Goal: Information Seeking & Learning: Learn about a topic

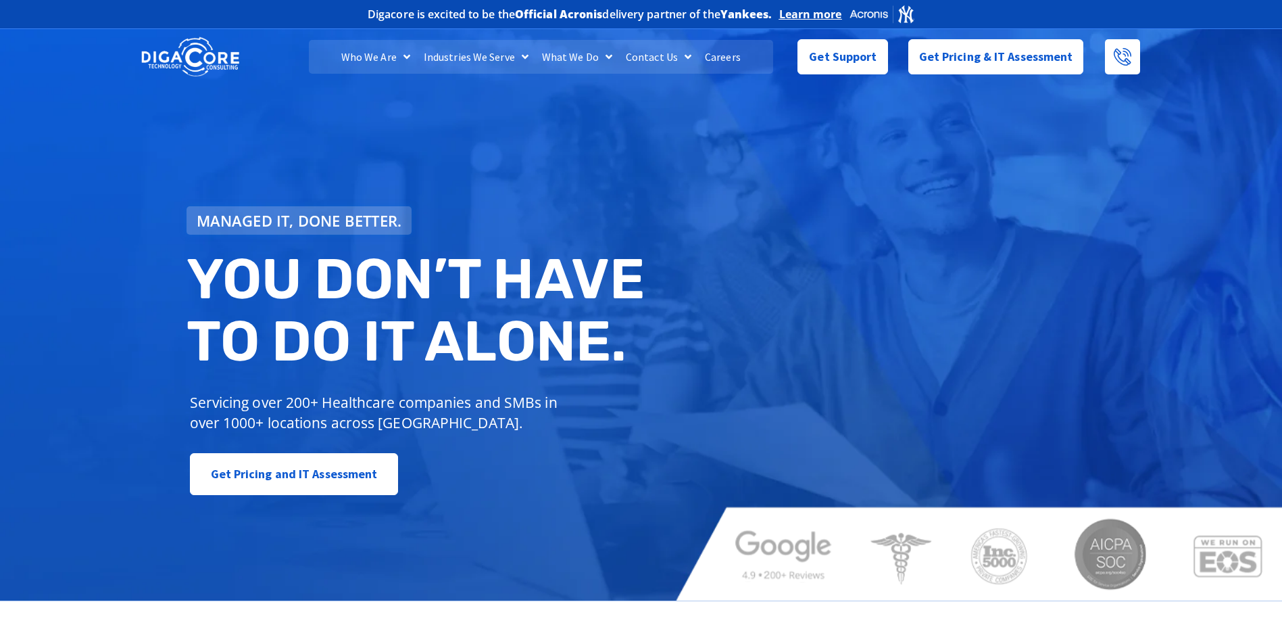
click at [713, 52] on link "Careers" at bounding box center [722, 57] width 49 height 34
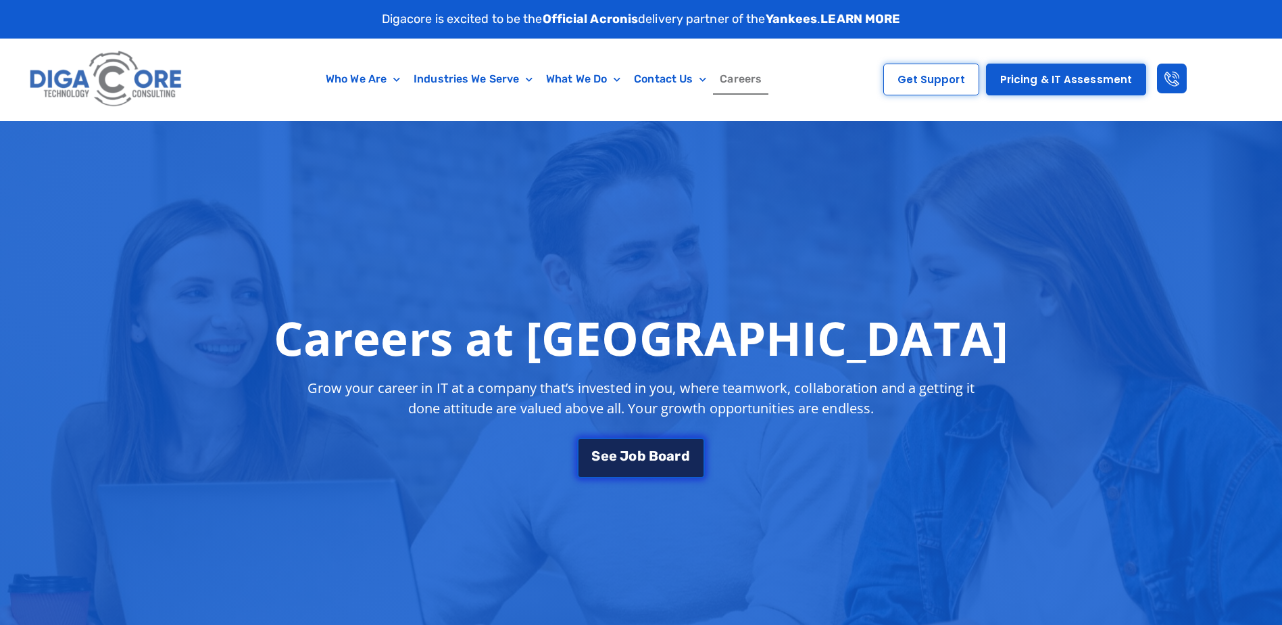
click at [637, 456] on span "b" at bounding box center [641, 456] width 9 height 14
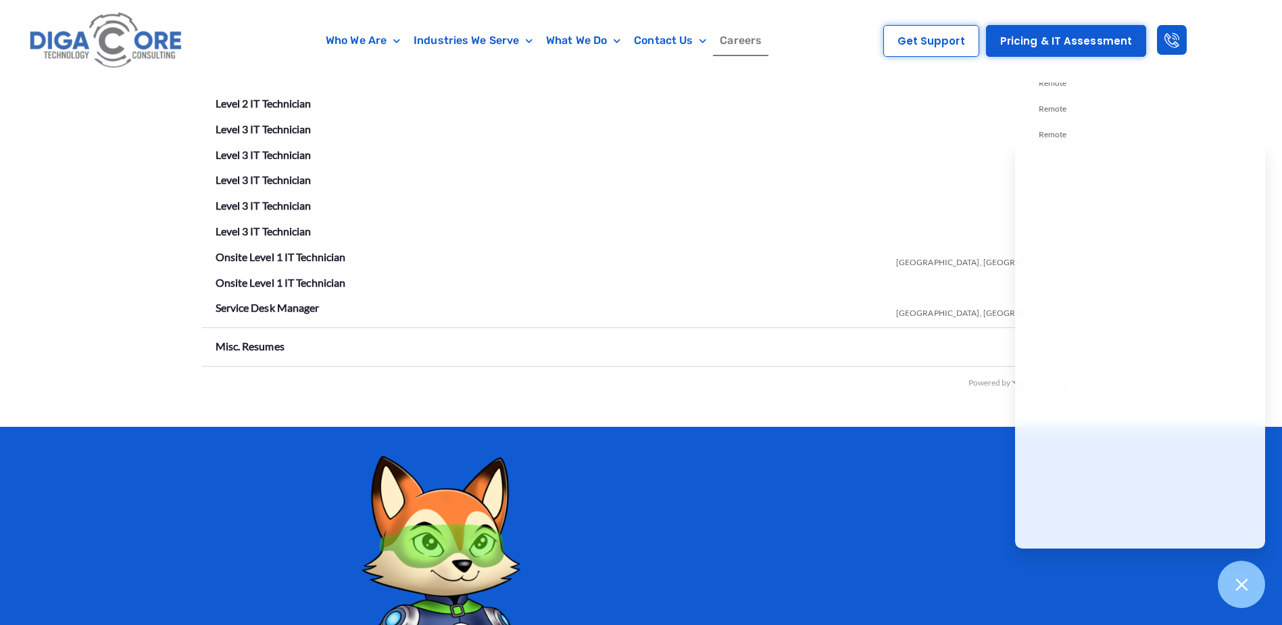
scroll to position [2245, 0]
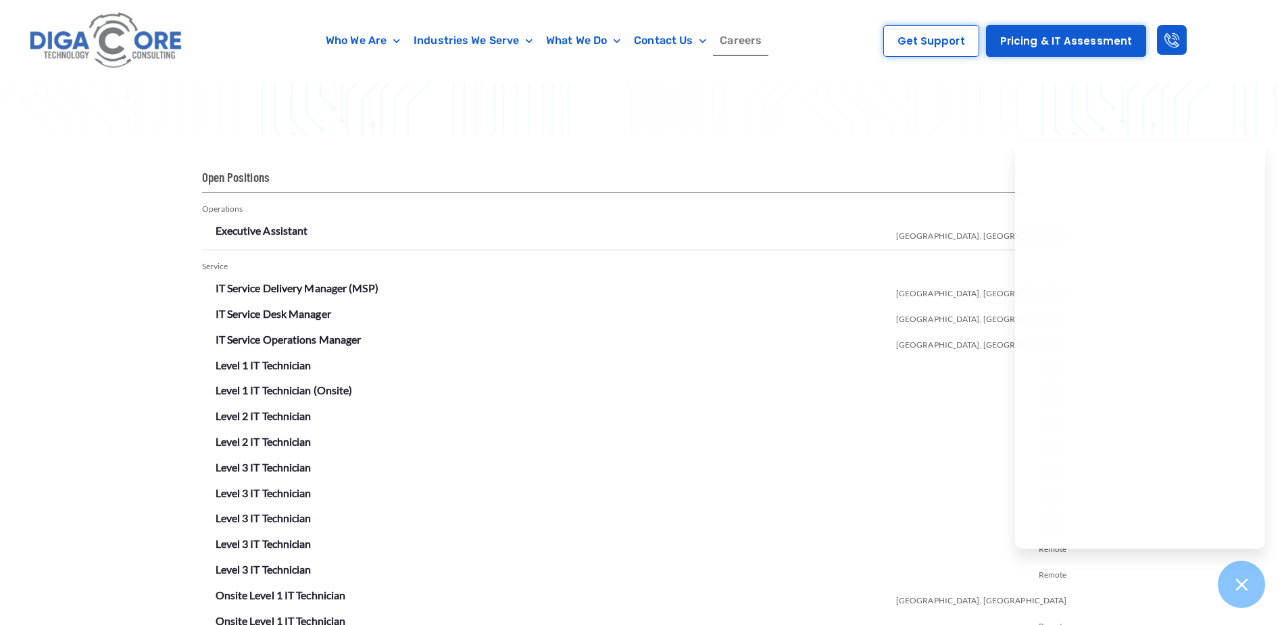
click at [139, 302] on div "Open Positions Operations Executive Assistant Lakewood, NJ Service IT Service D…" at bounding box center [641, 449] width 1282 height 629
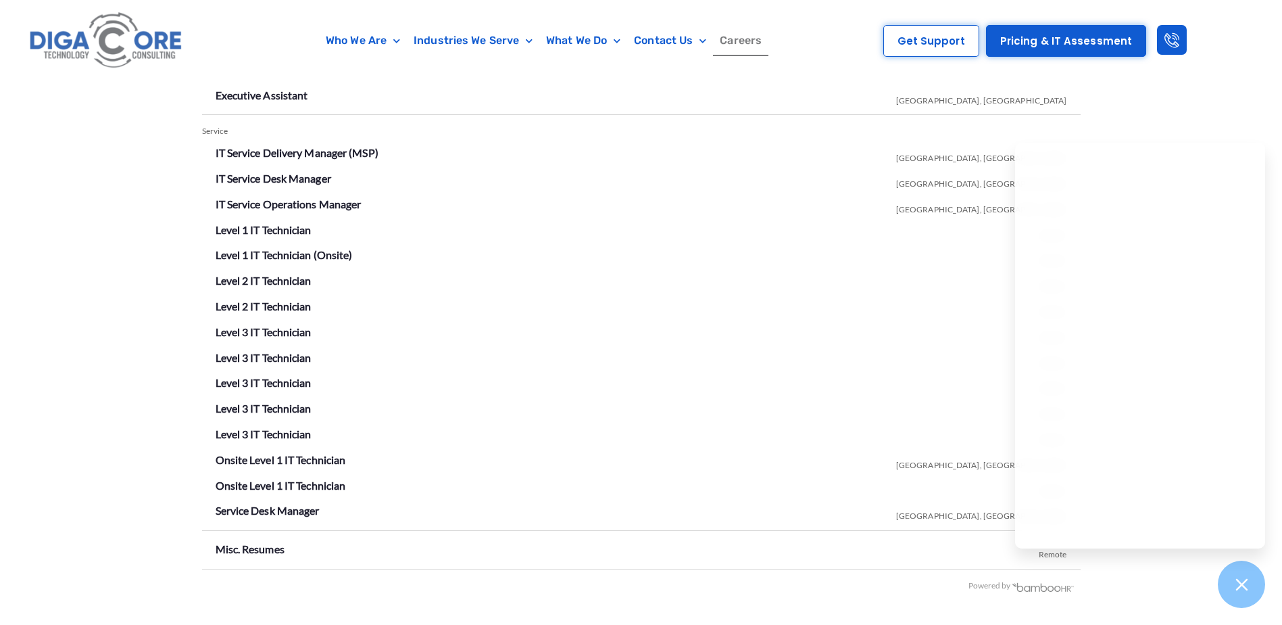
scroll to position [2312, 0]
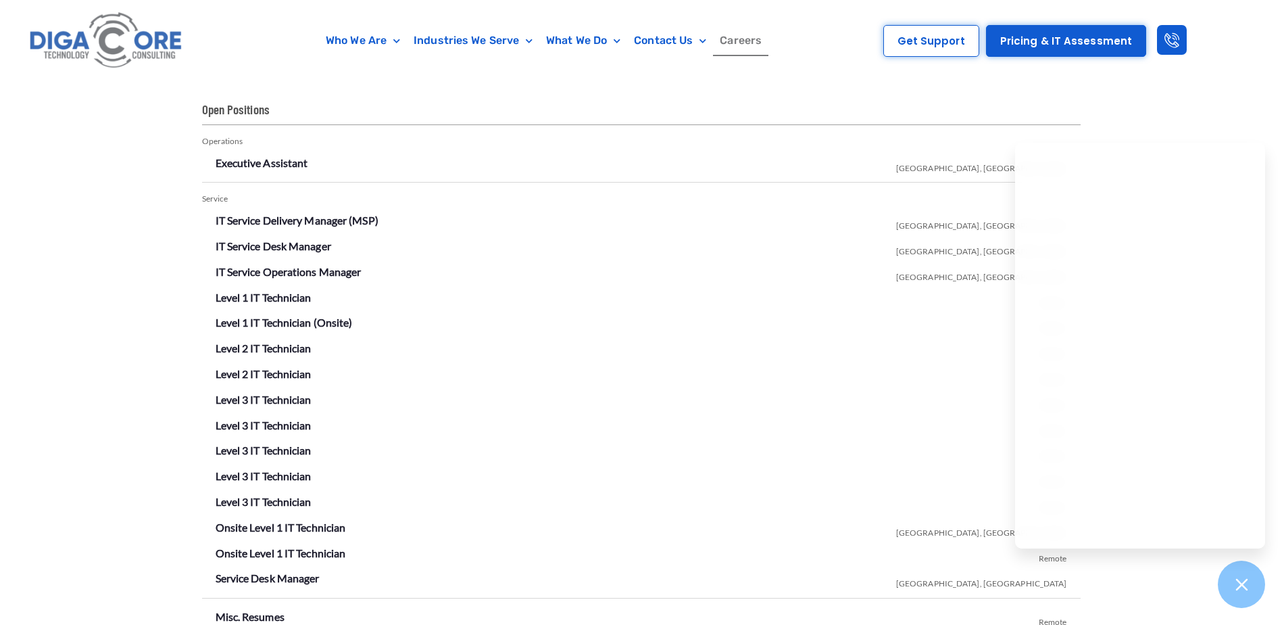
click at [176, 318] on div "Open Positions Operations Executive Assistant Lakewood, NJ Service IT Service D…" at bounding box center [641, 382] width 1282 height 629
click at [185, 295] on div "Open Positions Operations Executive Assistant Lakewood, NJ Service IT Service D…" at bounding box center [641, 382] width 1282 height 629
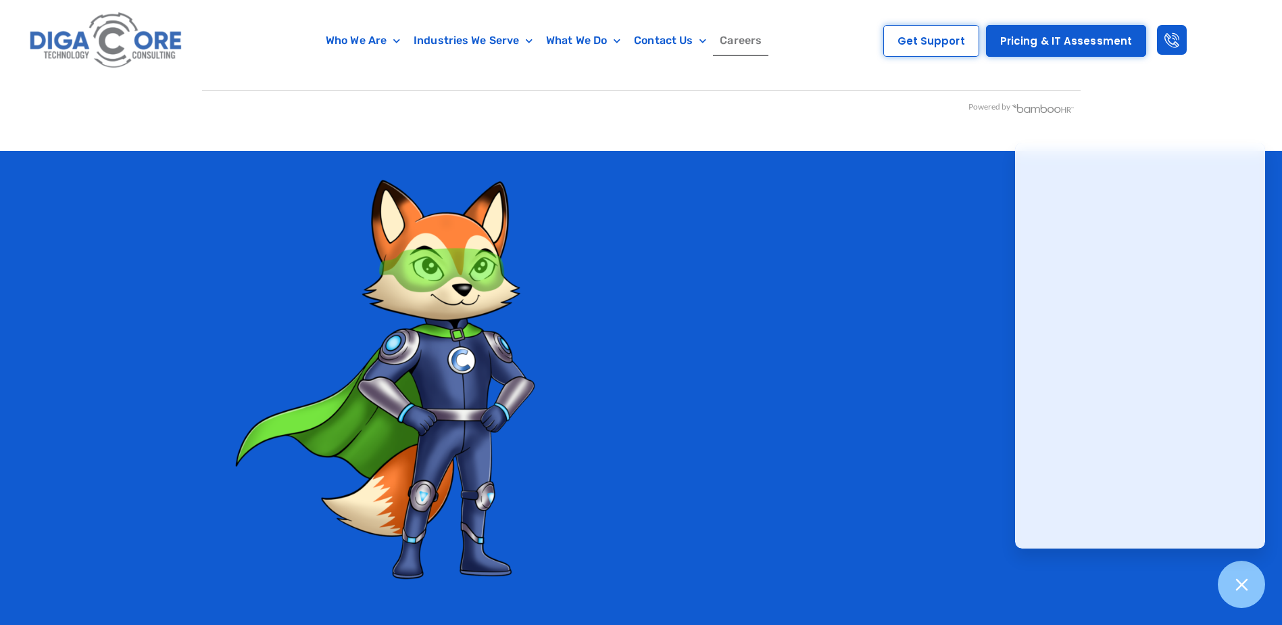
scroll to position [2994, 0]
